Goal: Navigation & Orientation: Find specific page/section

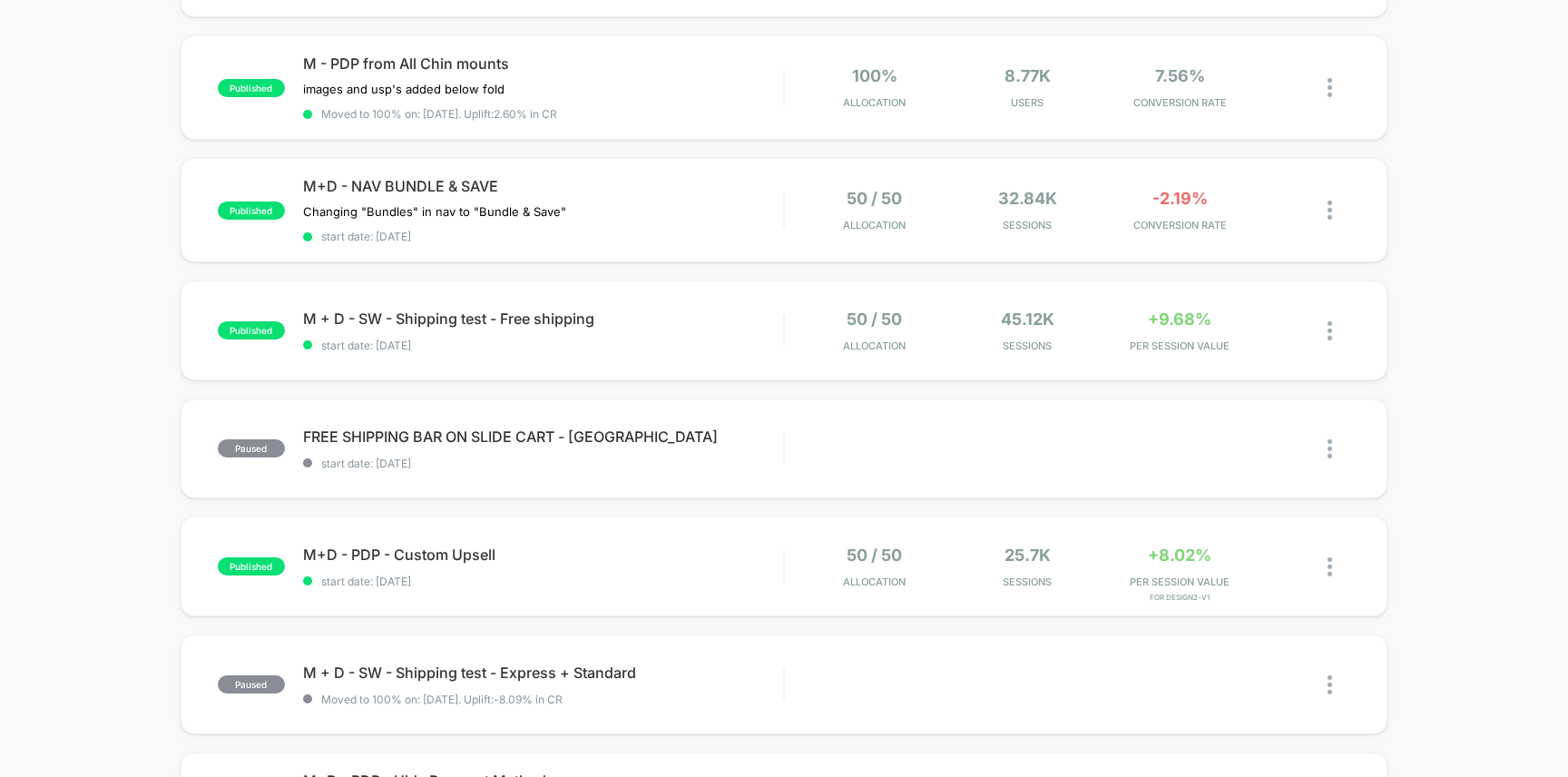
scroll to position [465, 0]
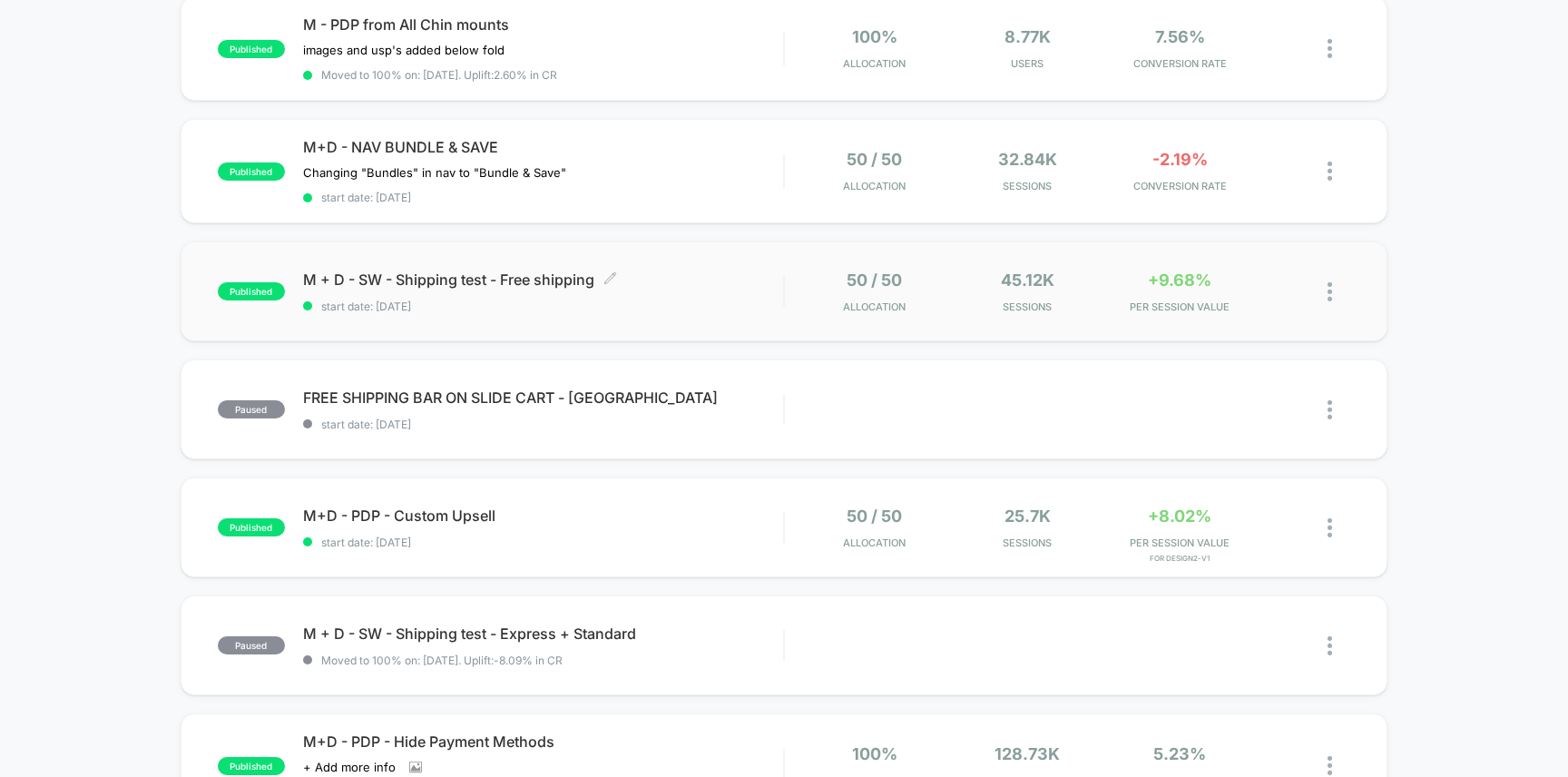
click at [778, 270] on span "M + D - SW - Shipping test - Free shipping Click to edit experience details" at bounding box center [543, 279] width 481 height 18
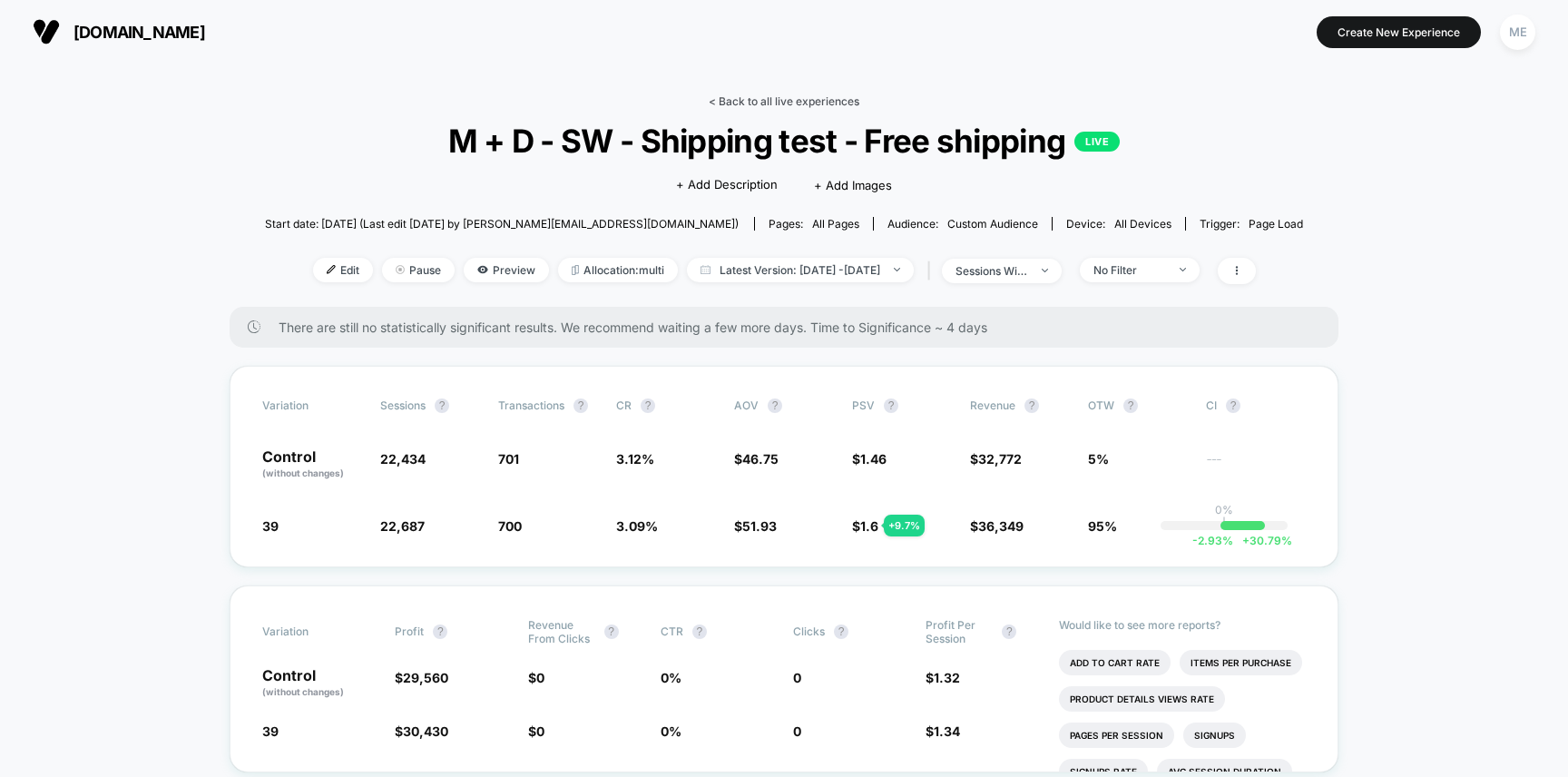
click at [752, 98] on link "< Back to all live experiences" at bounding box center [784, 101] width 150 height 14
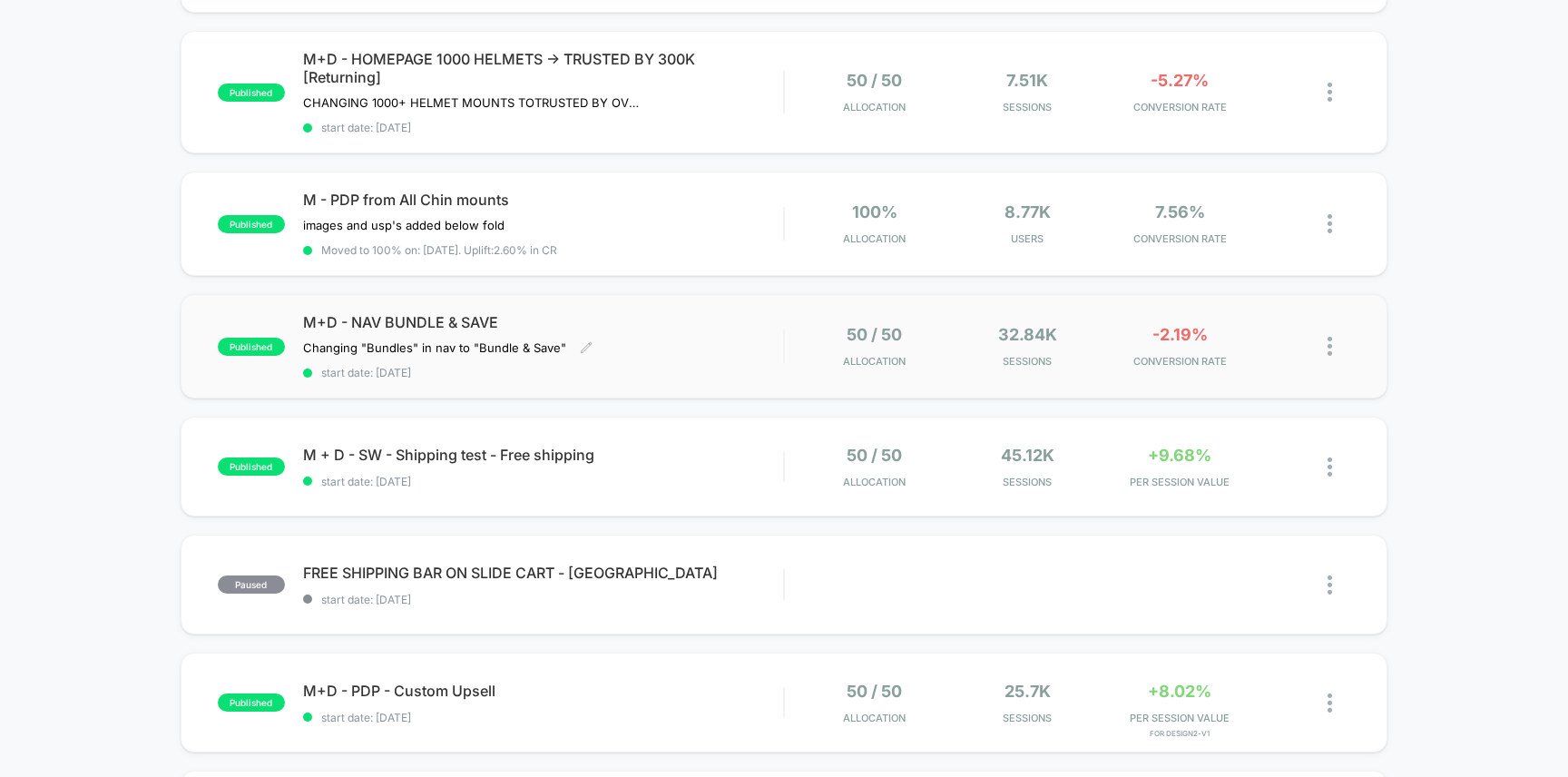
scroll to position [337, 0]
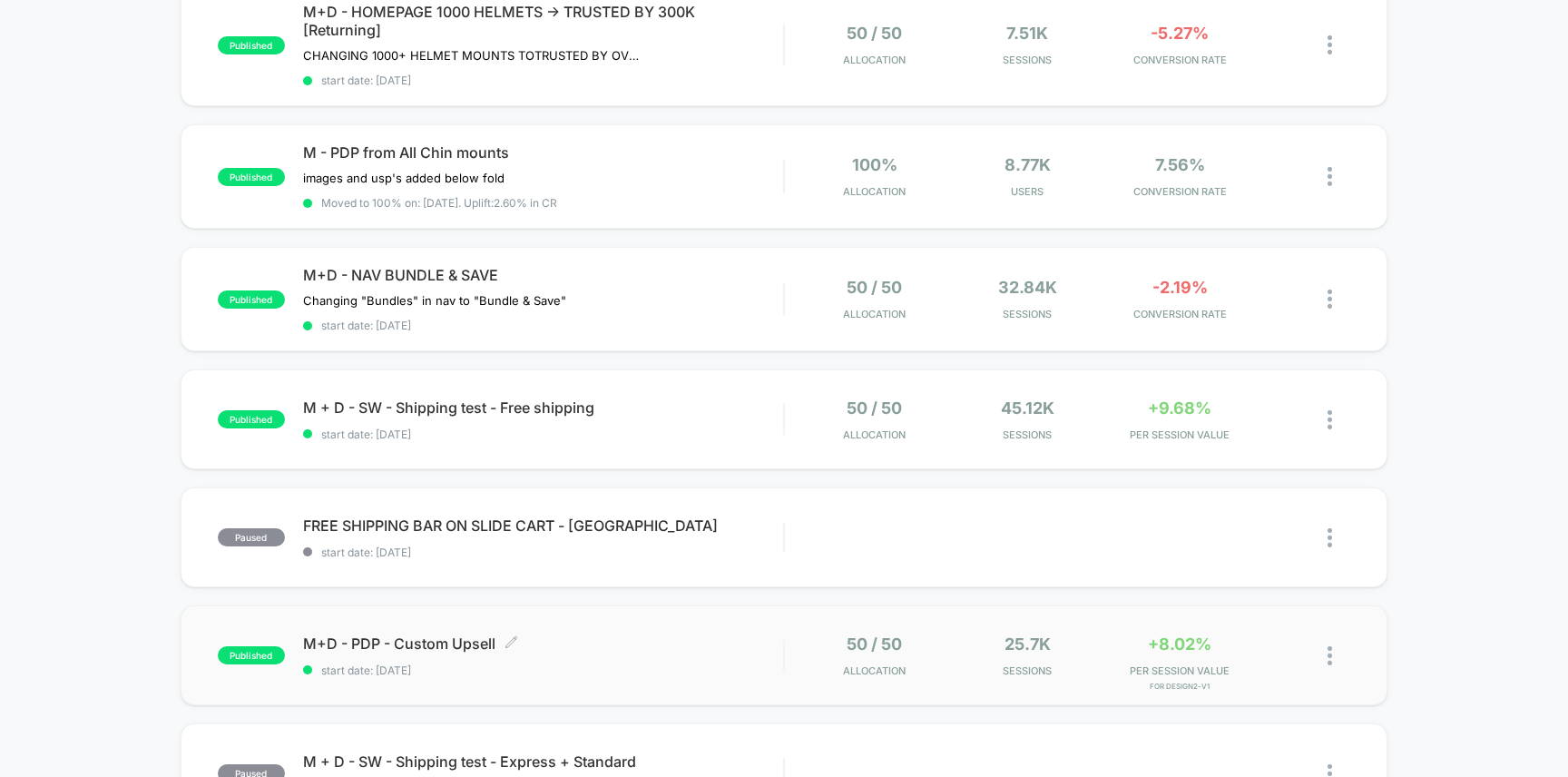
click at [705, 635] on span "M+D - PDP - Custom Upsell Click to edit experience details" at bounding box center [543, 643] width 481 height 18
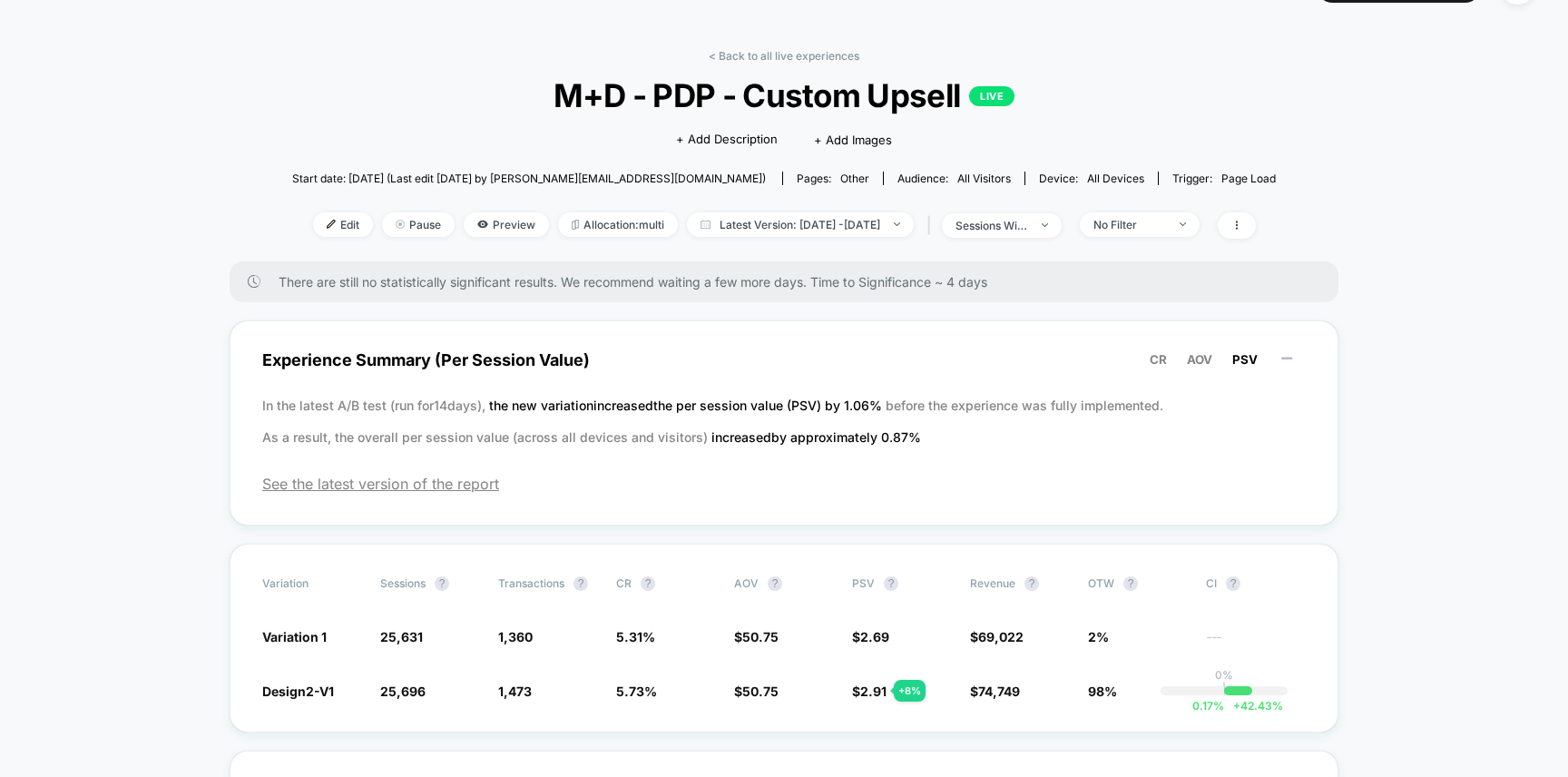
scroll to position [55, 0]
